Goal: Use online tool/utility: Utilize a website feature to perform a specific function

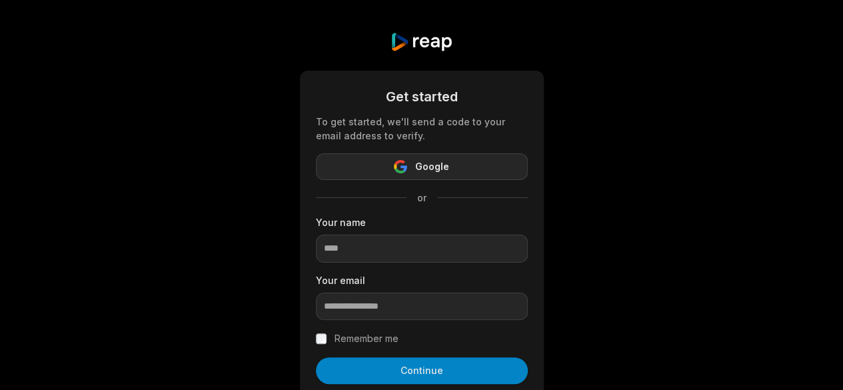
click at [429, 170] on span "Google" at bounding box center [432, 167] width 34 height 16
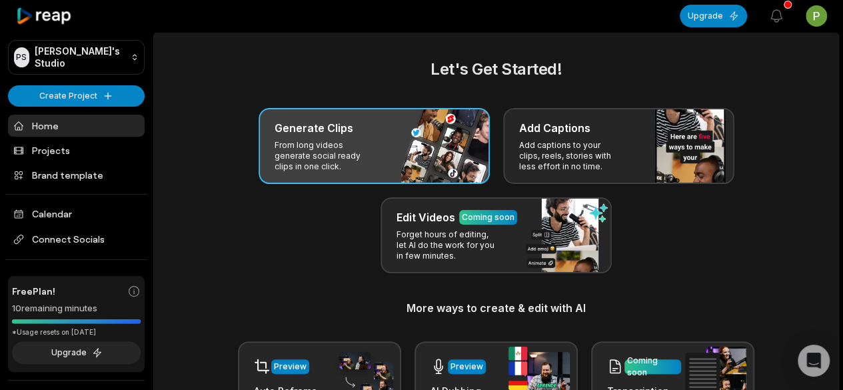
click at [327, 145] on p "From long videos generate social ready clips in one click." at bounding box center [326, 156] width 103 height 32
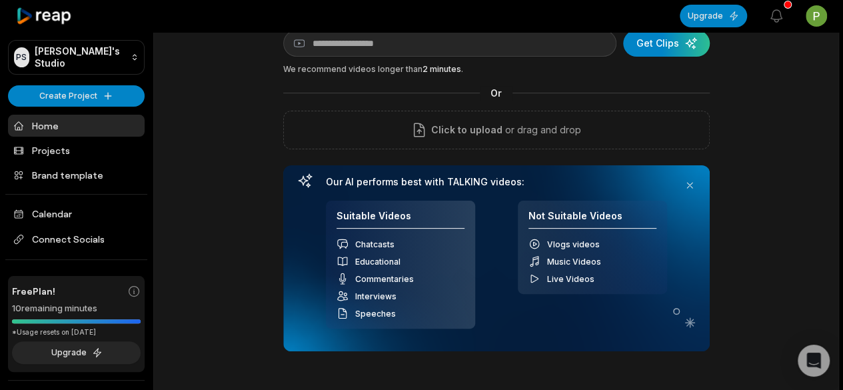
scroll to position [83, 0]
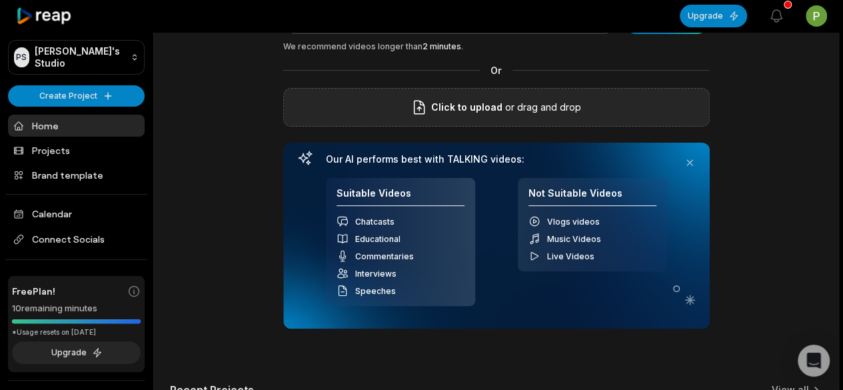
click at [467, 105] on span "Click to upload" at bounding box center [466, 107] width 71 height 16
click at [0, 0] on input "Click to upload" at bounding box center [0, 0] width 0 height 0
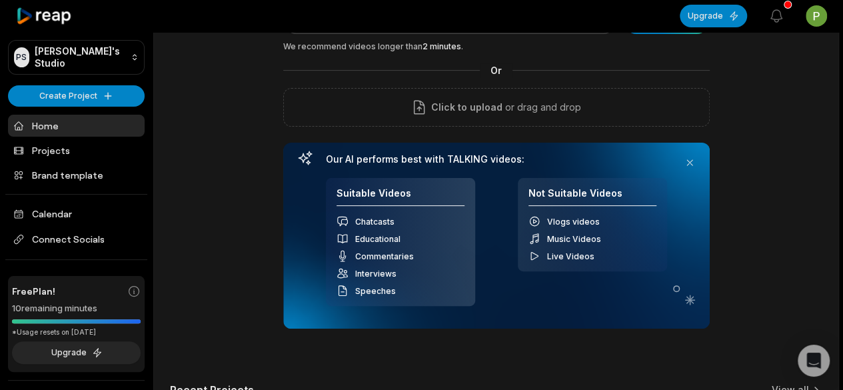
scroll to position [0, 0]
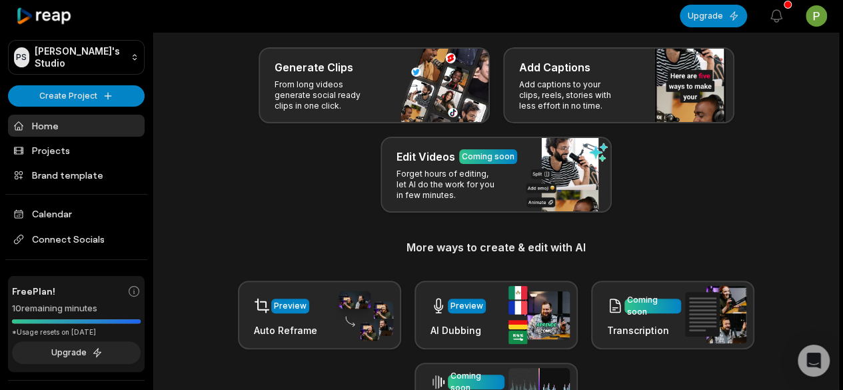
scroll to position [61, 0]
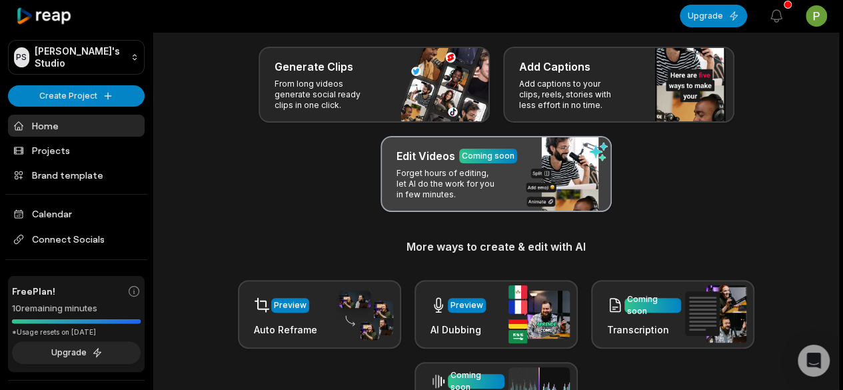
click at [505, 168] on div "Edit Videos Coming soon Forget hours of editing, let AI do the work for you in …" at bounding box center [496, 174] width 231 height 76
click at [497, 170] on p "Forget hours of editing, let AI do the work for you in few minutes." at bounding box center [448, 184] width 103 height 32
